Goal: Task Accomplishment & Management: Complete application form

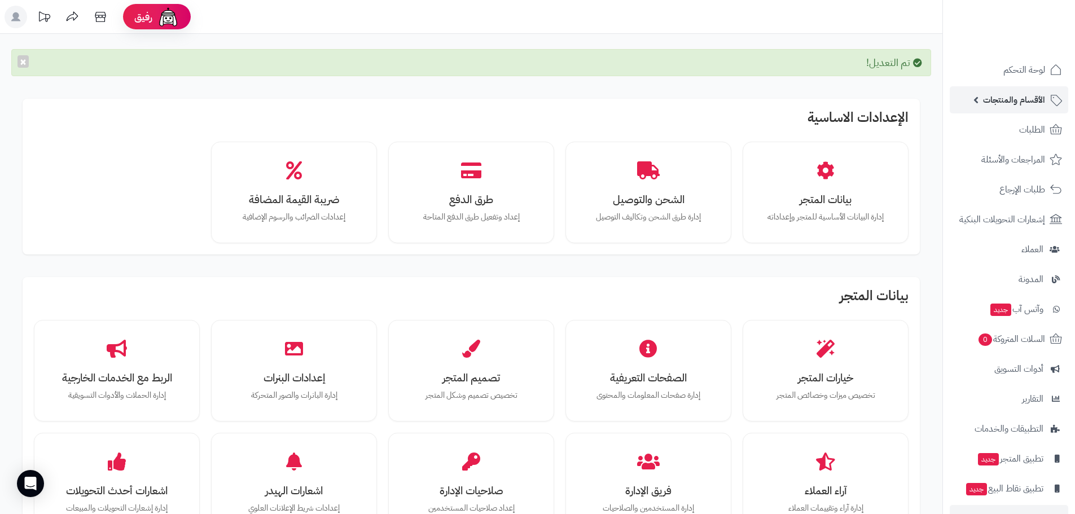
drag, startPoint x: 1017, startPoint y: 105, endPoint x: 1034, endPoint y: 109, distance: 17.9
click at [1017, 105] on span "الأقسام والمنتجات" at bounding box center [1014, 100] width 62 height 16
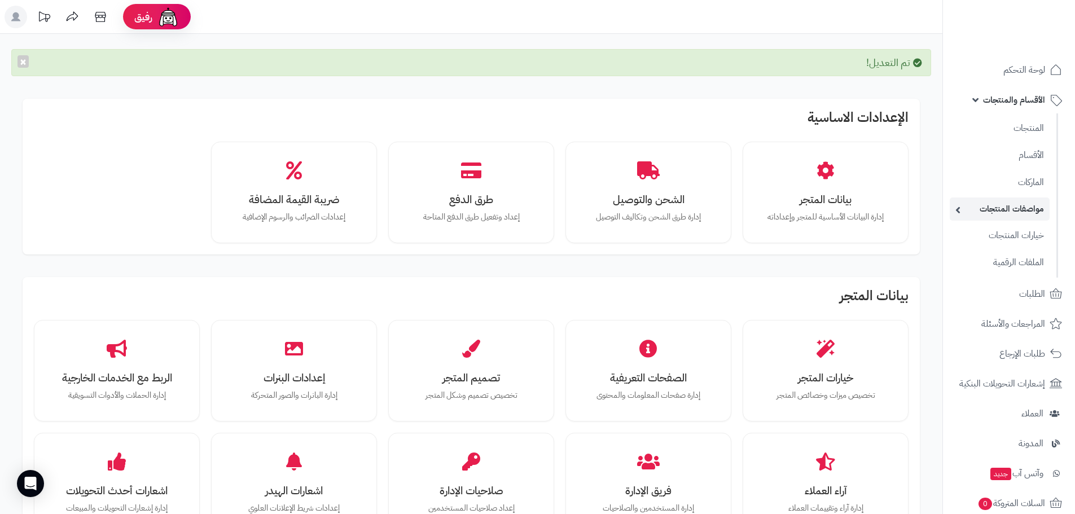
click at [1034, 208] on link "مواصفات المنتجات" at bounding box center [1000, 208] width 100 height 23
click at [1031, 205] on link "مواصفات المنتجات" at bounding box center [1000, 208] width 100 height 23
click at [1031, 176] on link "الماركات" at bounding box center [1000, 181] width 100 height 23
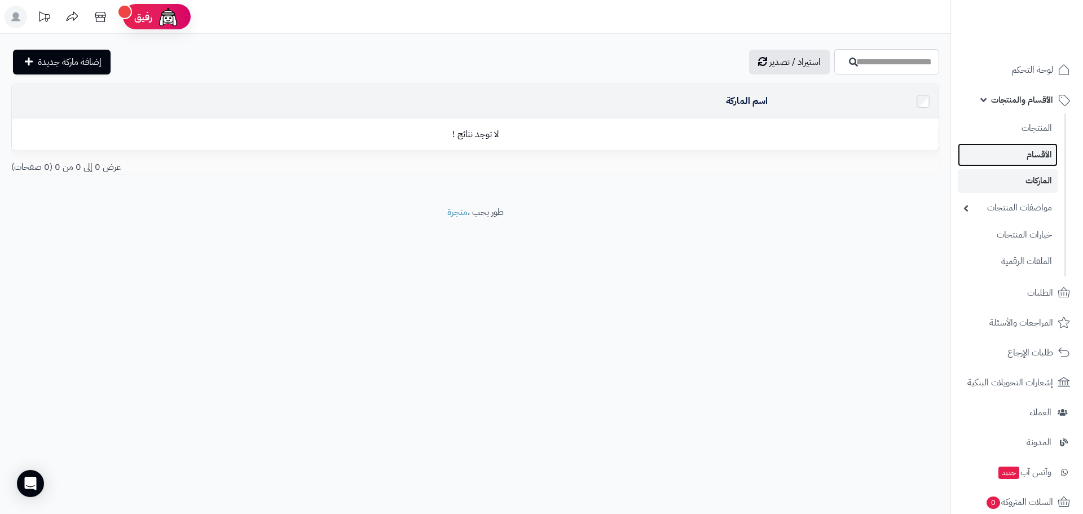
click at [1043, 153] on link "الأقسام" at bounding box center [1008, 154] width 100 height 23
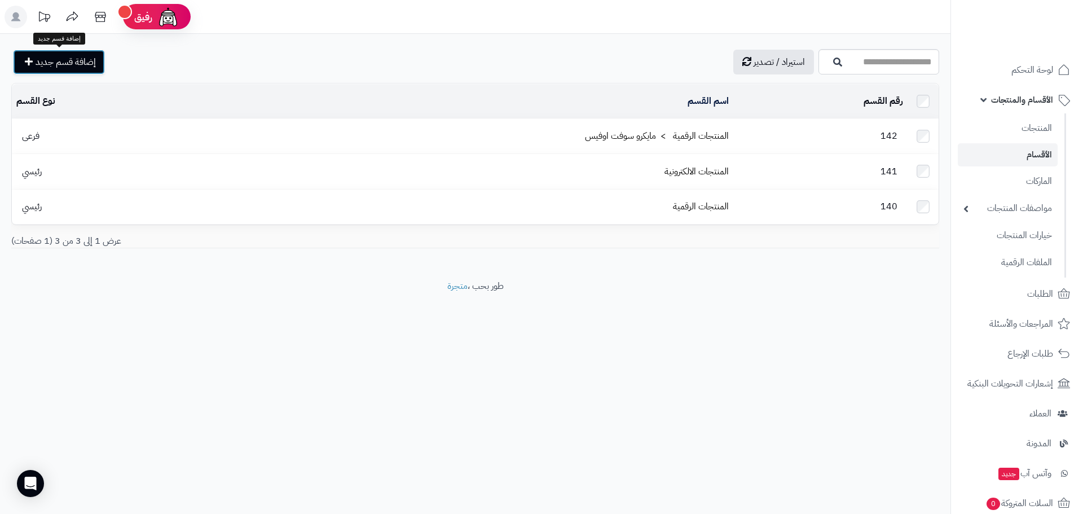
click at [59, 58] on span "إضافة قسم جديد" at bounding box center [66, 62] width 60 height 14
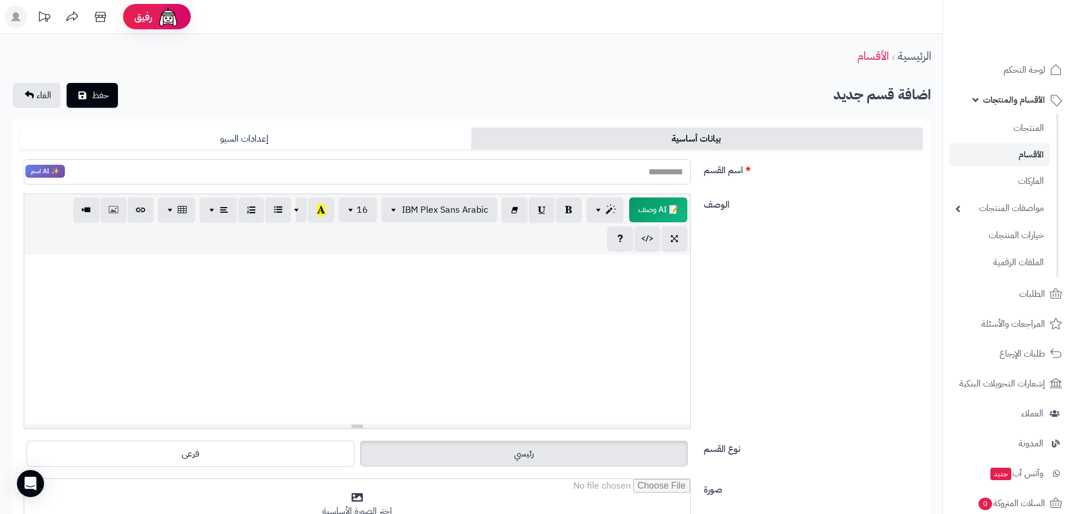
click at [638, 170] on input "اسم القسم" at bounding box center [357, 171] width 667 height 25
type input "*"
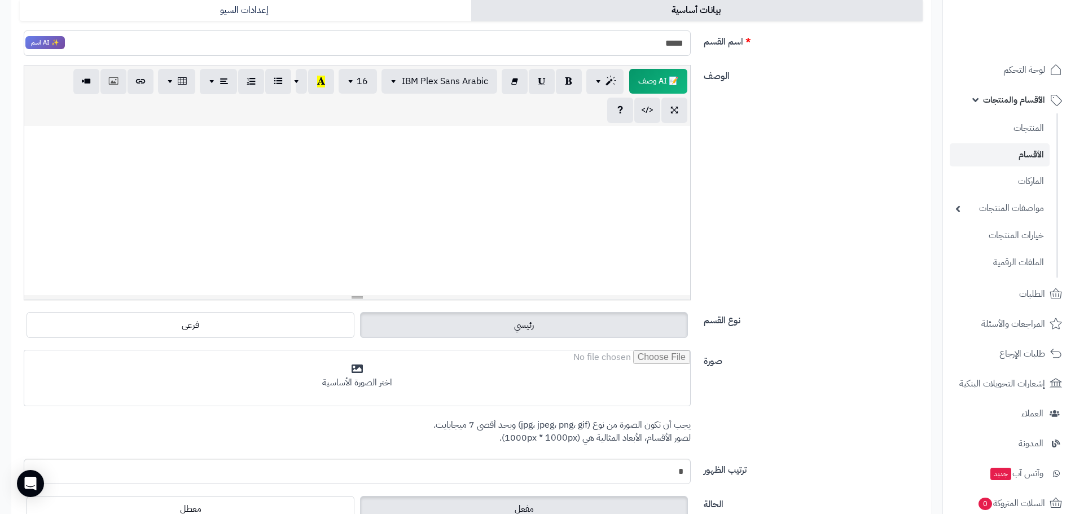
scroll to position [169, 0]
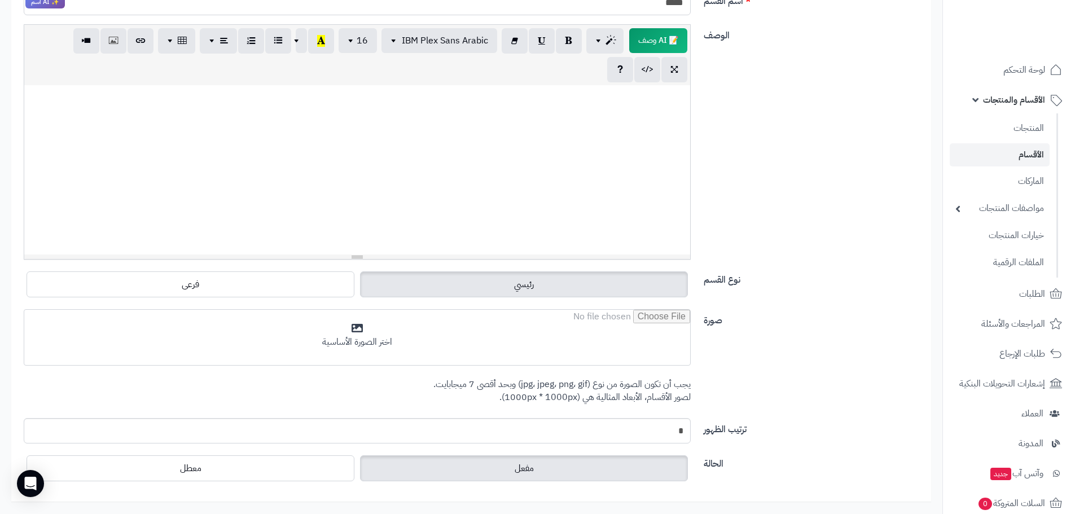
type input "****"
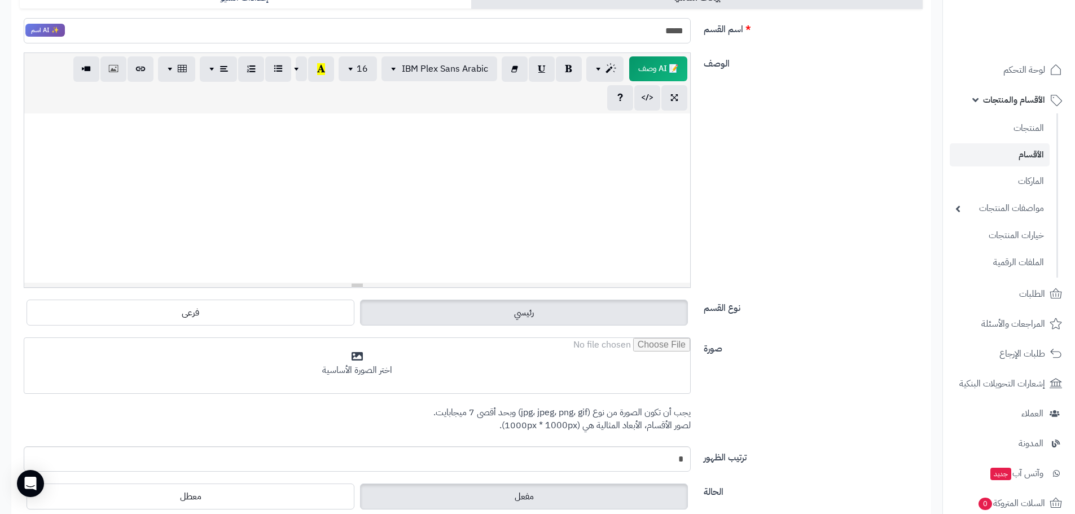
scroll to position [245, 0]
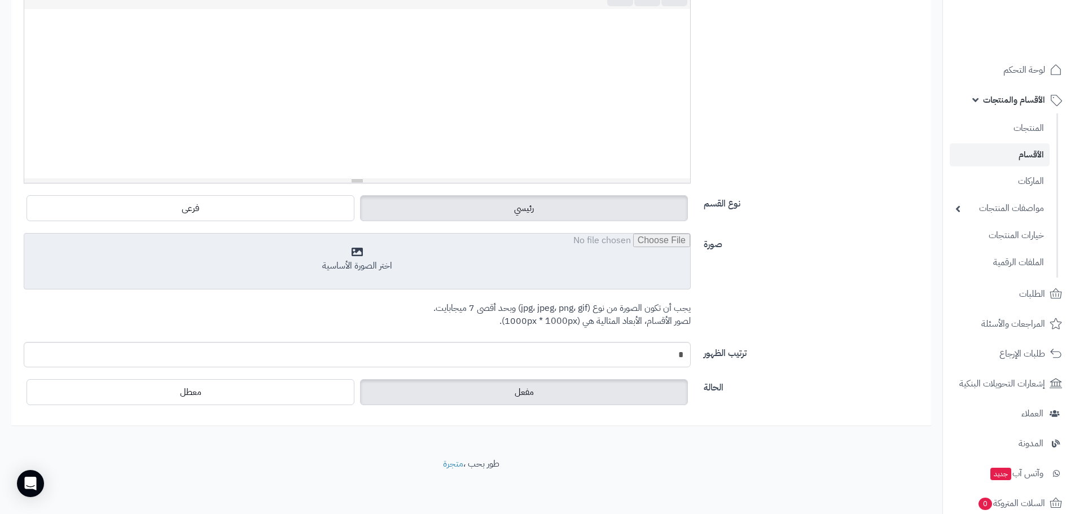
click at [349, 253] on input "file" at bounding box center [357, 262] width 666 height 56
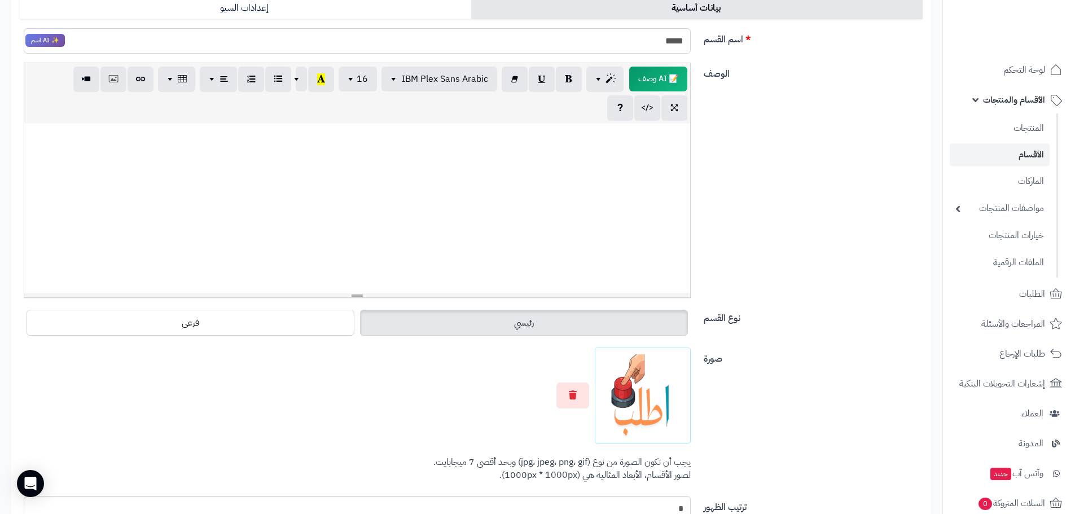
scroll to position [59, 0]
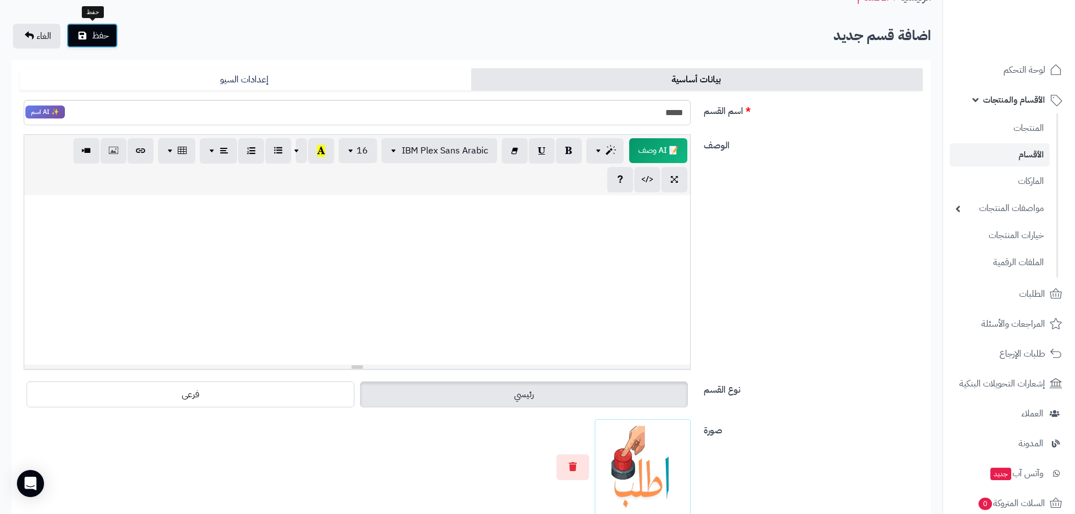
click at [113, 29] on button "حفظ" at bounding box center [92, 35] width 51 height 25
